Goal: Task Accomplishment & Management: Use online tool/utility

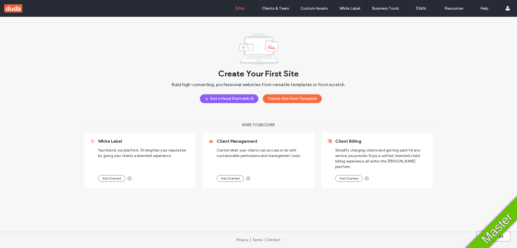
click at [291, 98] on button "Create Site from Template" at bounding box center [292, 98] width 59 height 9
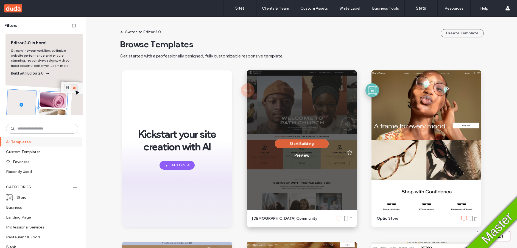
click at [307, 144] on button "Start Building" at bounding box center [302, 143] width 54 height 9
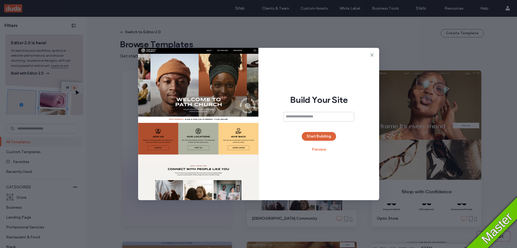
click at [313, 136] on button "Start Building" at bounding box center [319, 136] width 34 height 9
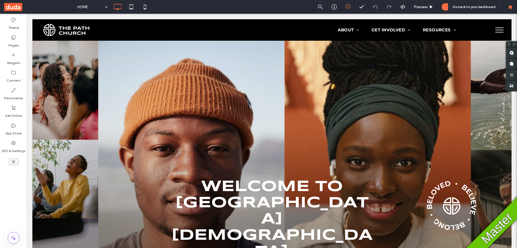
click at [510, 7] on use at bounding box center [510, 7] width 4 height 4
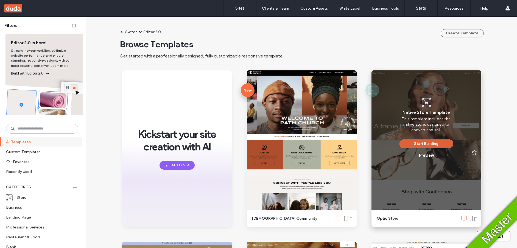
click at [415, 143] on button "Start Building" at bounding box center [427, 143] width 54 height 9
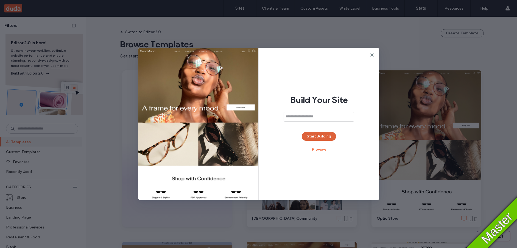
click at [325, 137] on button "Start Building" at bounding box center [319, 136] width 34 height 9
